Goal: Navigation & Orientation: Find specific page/section

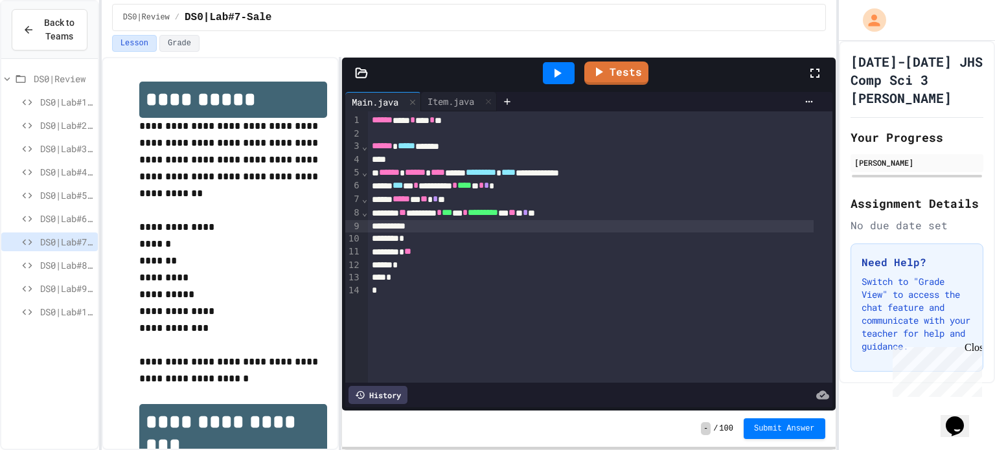
scroll to position [324, 0]
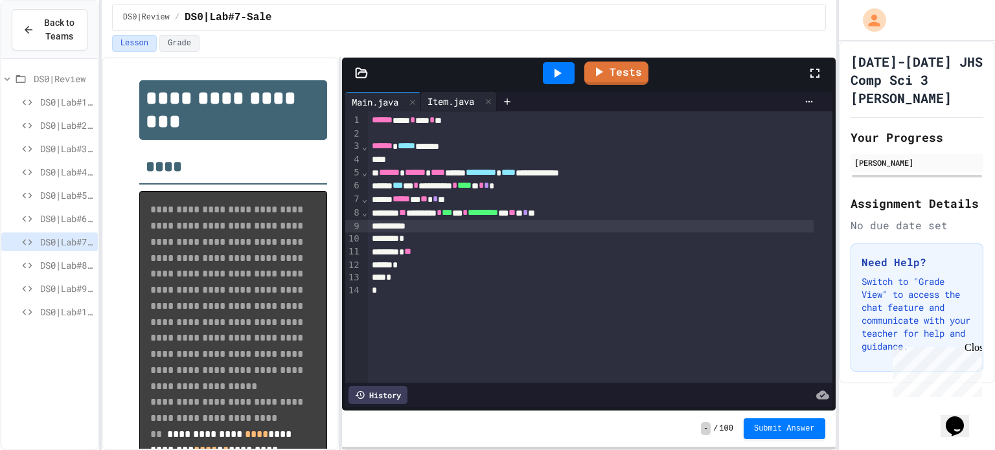
click at [457, 110] on div "Item.java" at bounding box center [459, 101] width 76 height 19
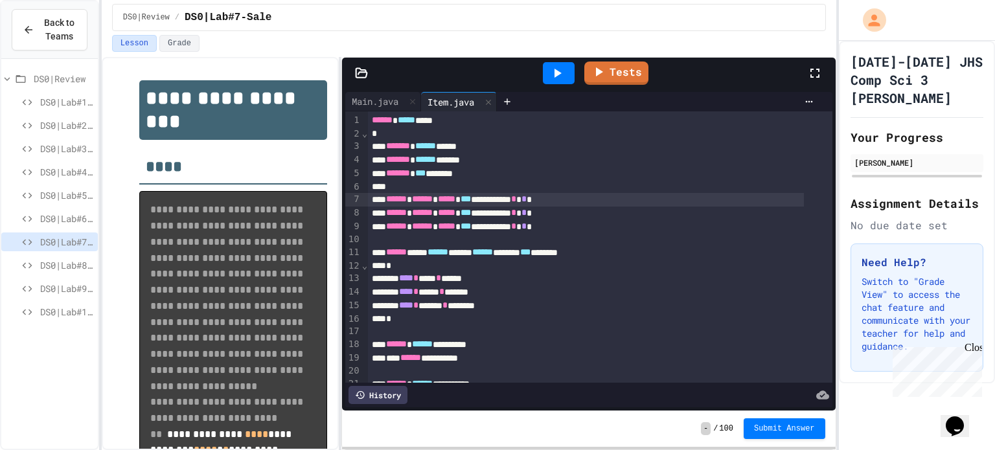
click at [56, 266] on span "DS0|Lab#8-Bank" at bounding box center [66, 266] width 52 height 14
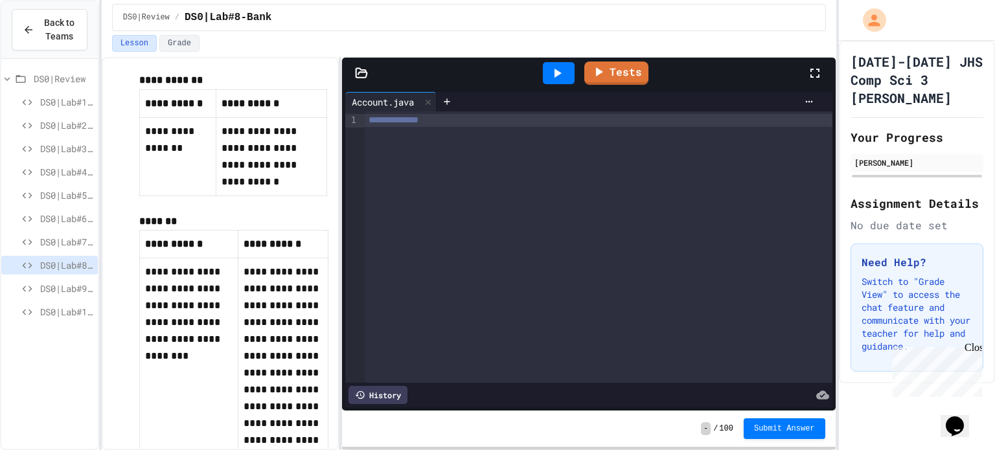
scroll to position [324, 0]
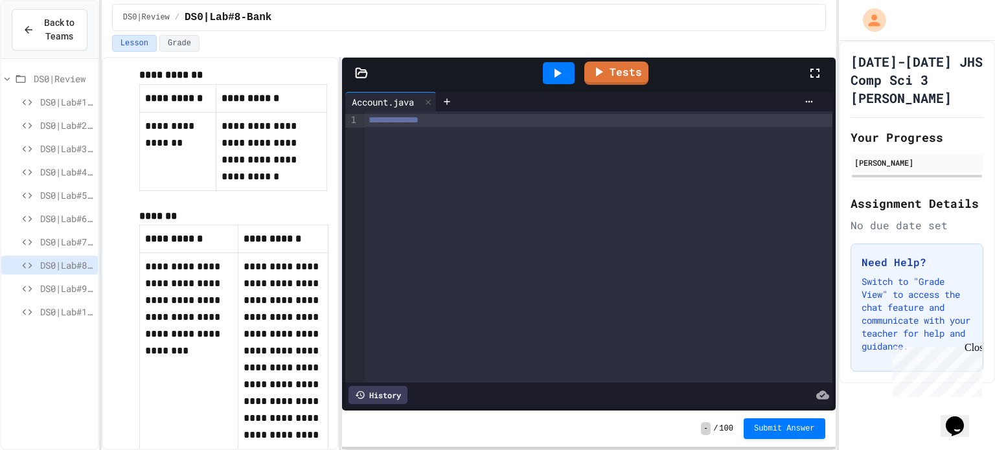
click at [67, 244] on span "DS0|Lab#7-Sale" at bounding box center [66, 242] width 52 height 14
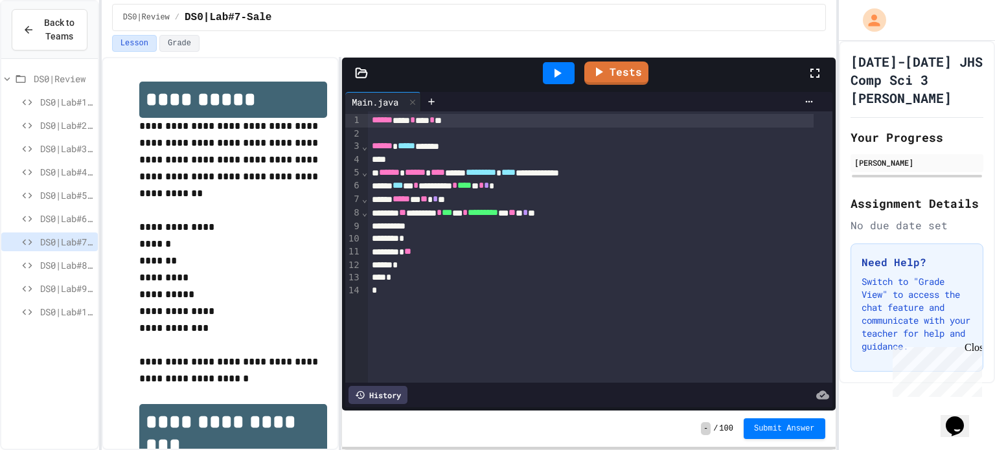
click at [979, 345] on div "Close" at bounding box center [973, 350] width 16 height 16
